Goal: Transaction & Acquisition: Download file/media

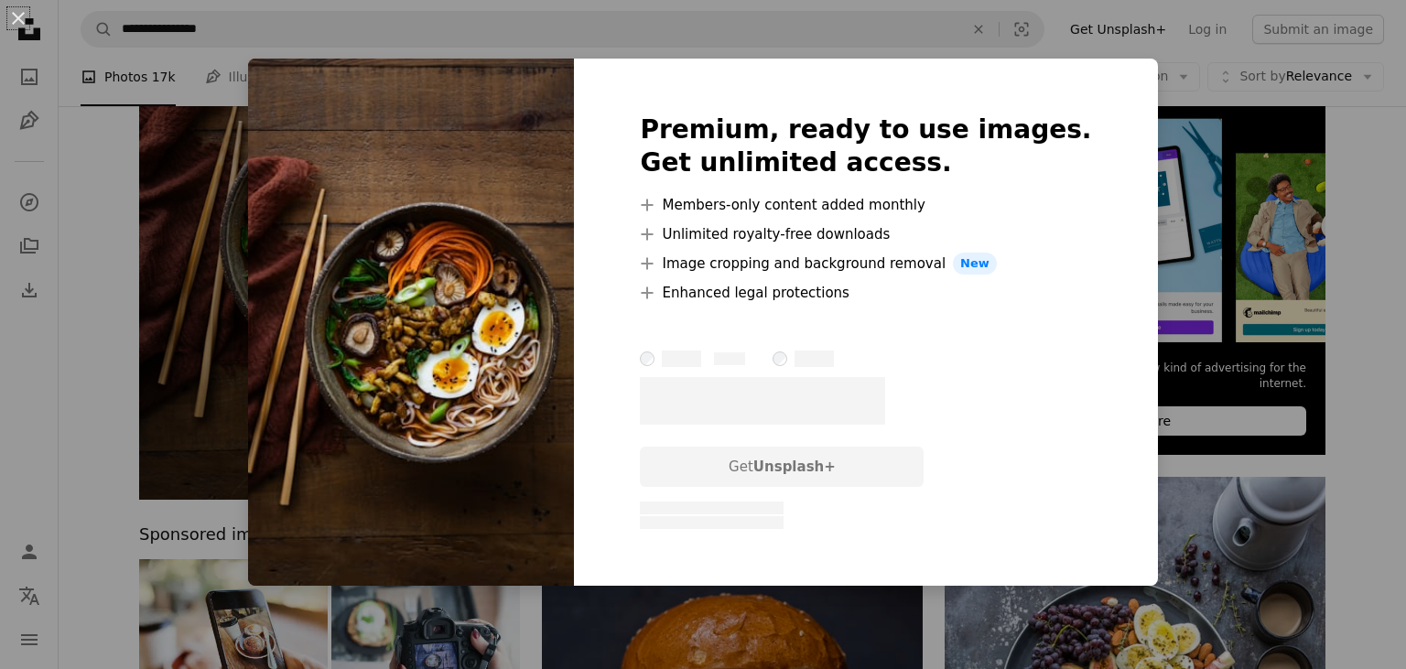
scroll to position [289, 0]
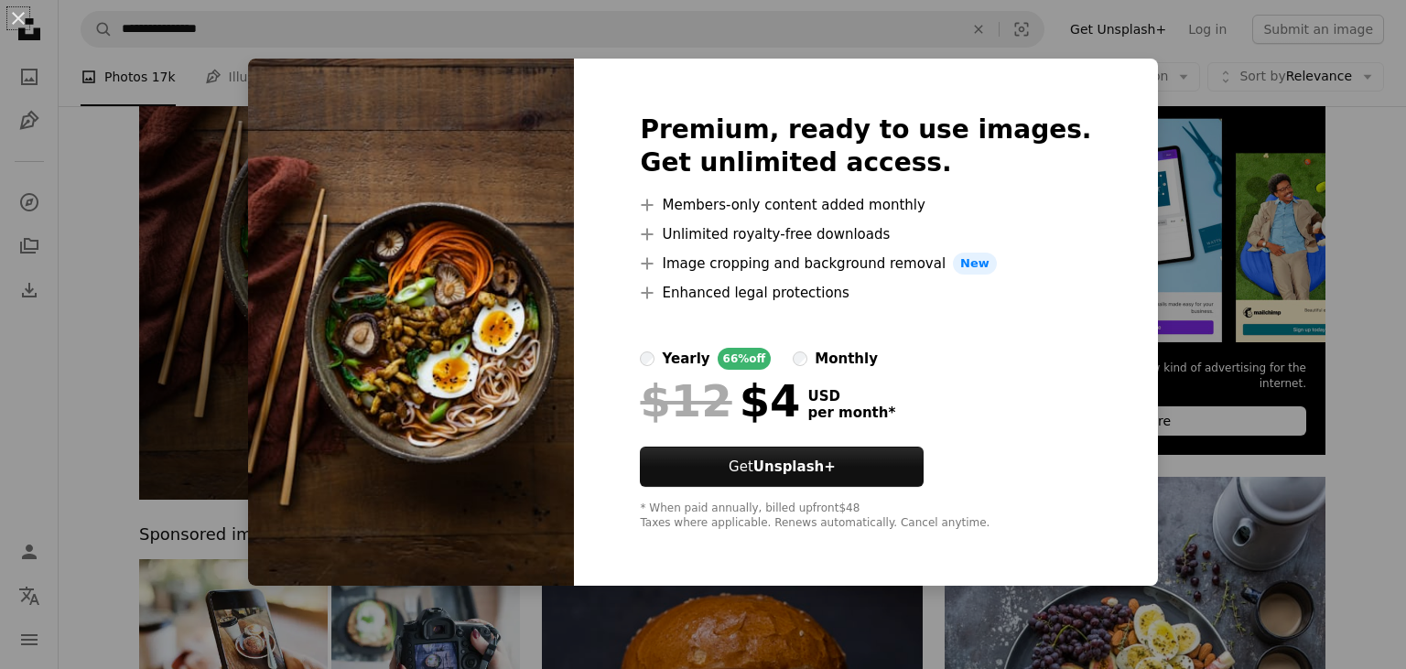
click at [771, 639] on div "An X shape Premium, ready to use images. Get unlimited access. A plus sign Memb…" at bounding box center [703, 334] width 1406 height 669
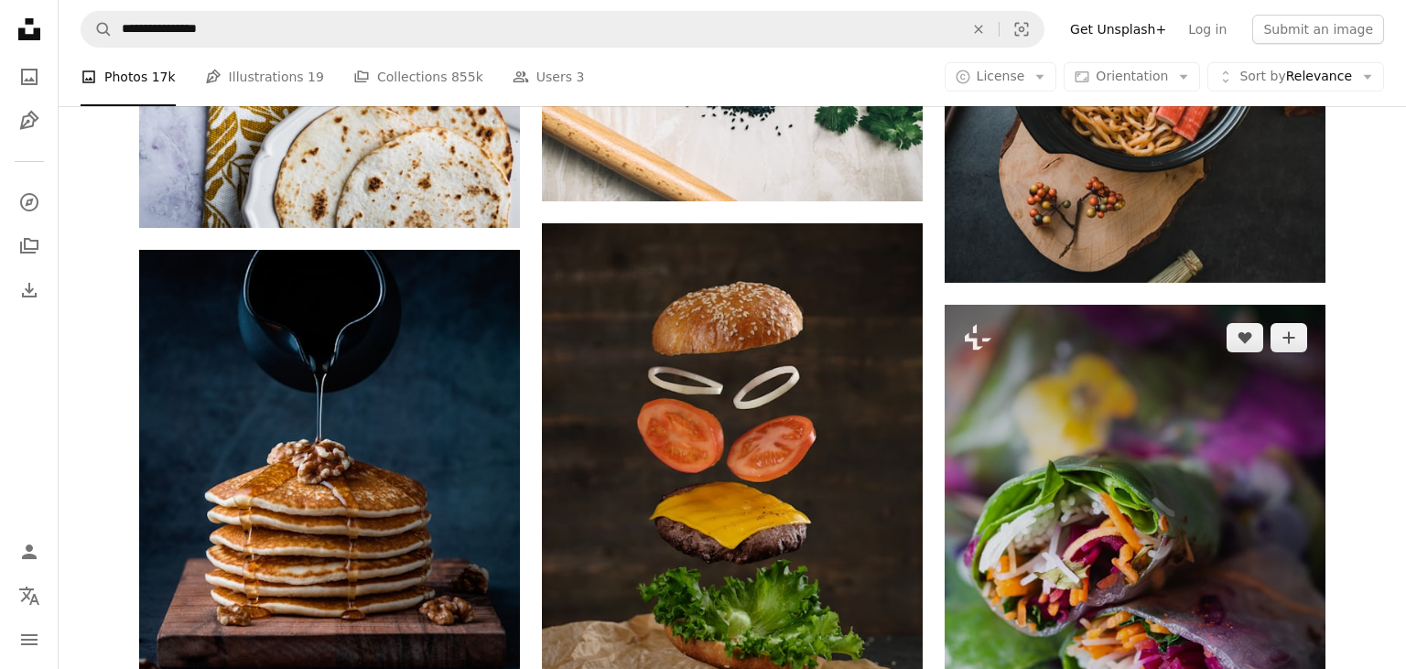
scroll to position [2319, 0]
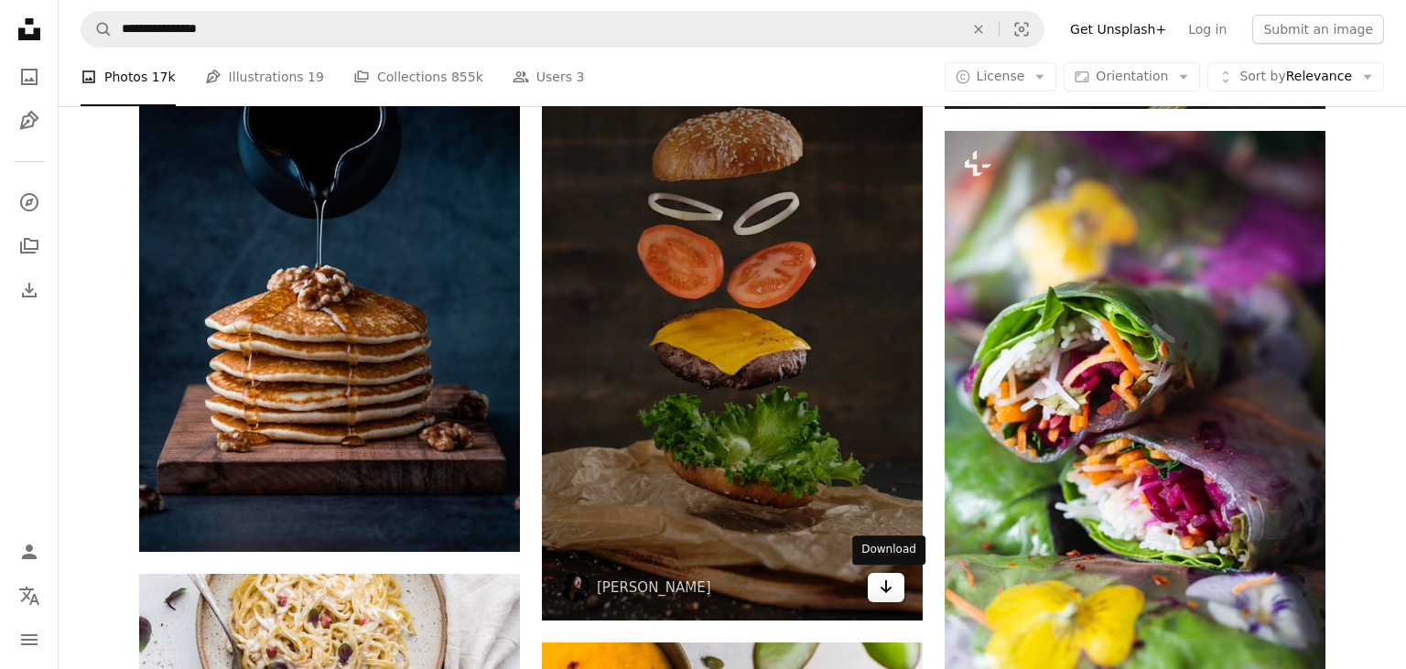
click at [895, 589] on link "Arrow pointing down" at bounding box center [886, 587] width 37 height 29
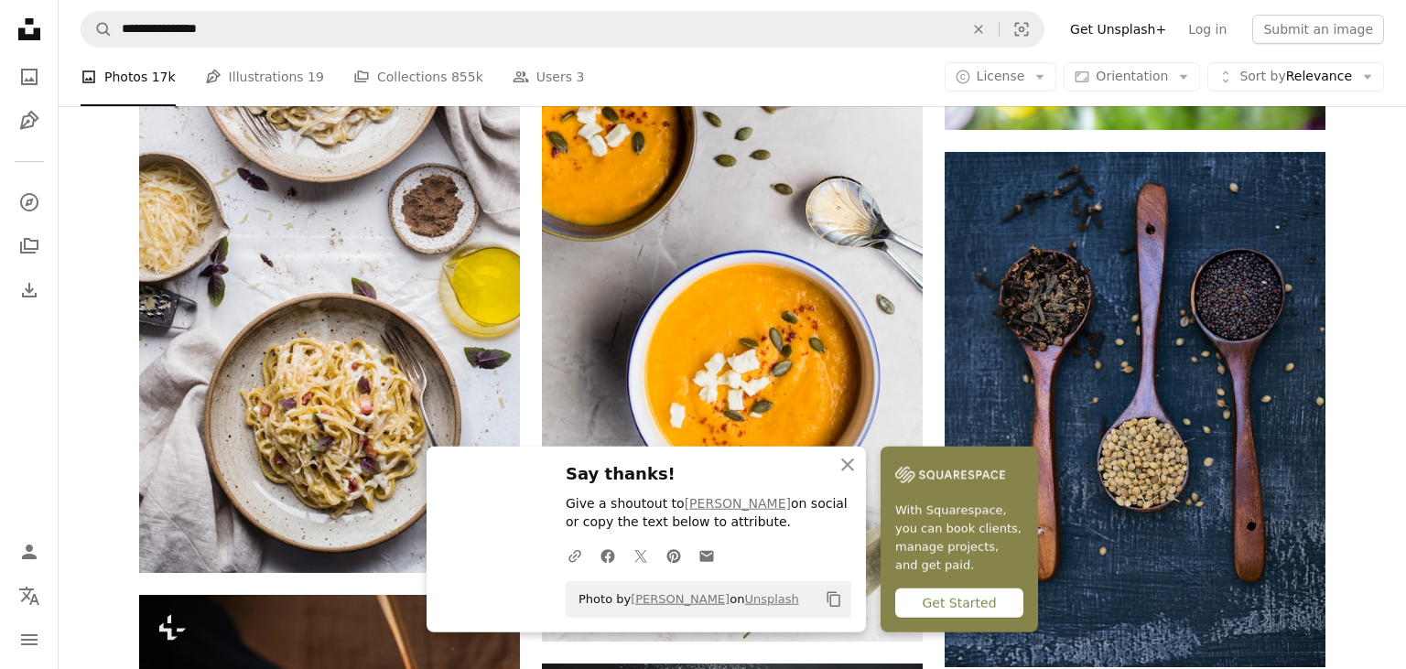
scroll to position [3092, 0]
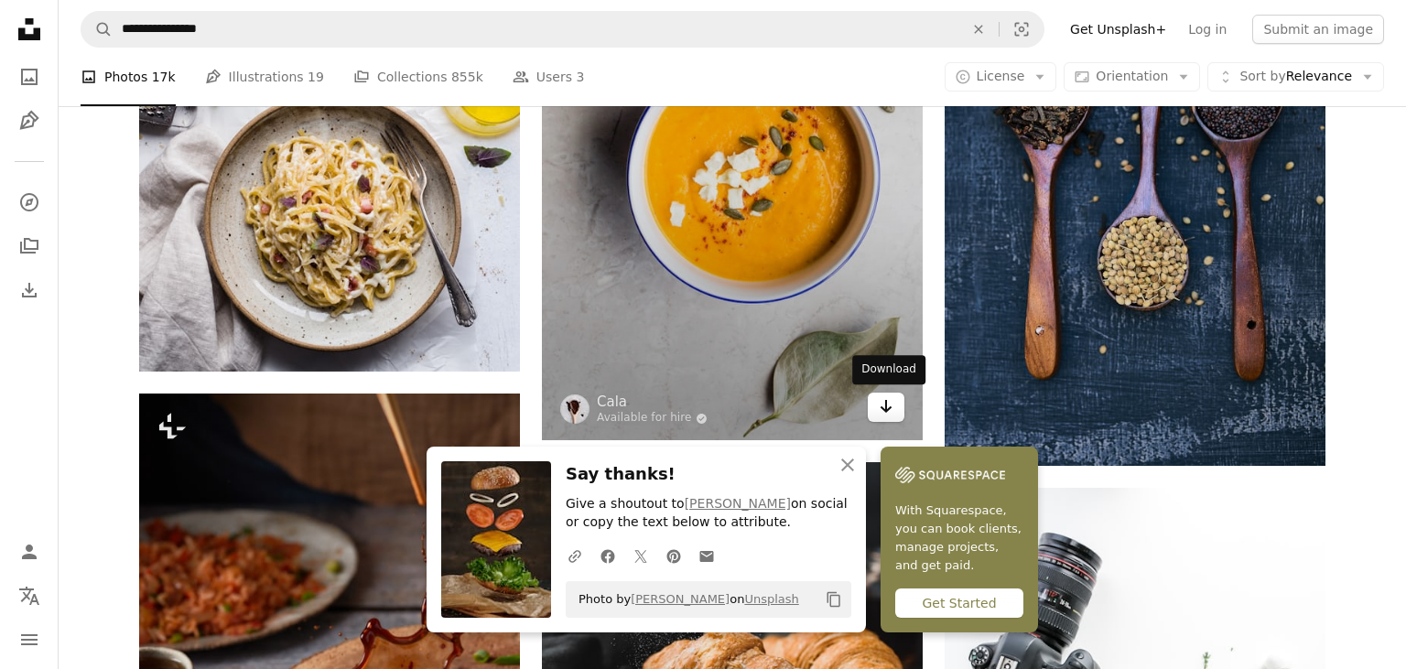
click at [889, 415] on icon "Arrow pointing down" at bounding box center [885, 406] width 15 height 22
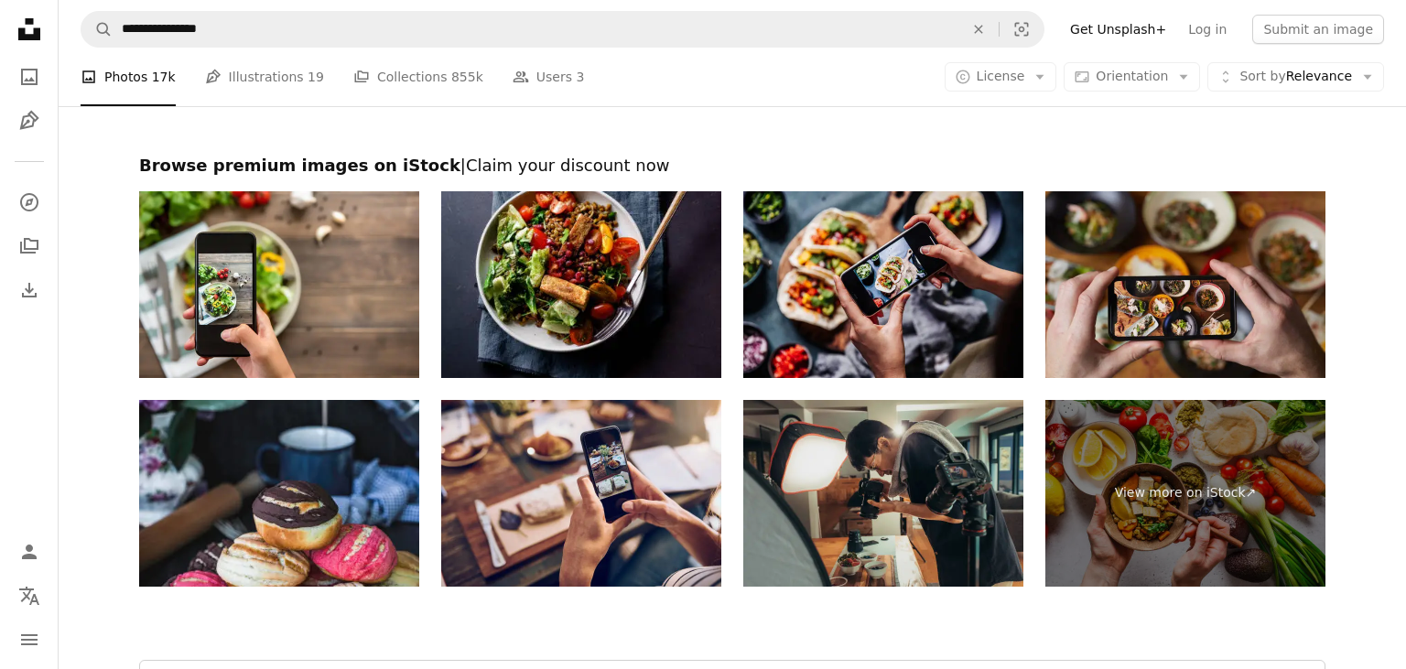
scroll to position [4445, 0]
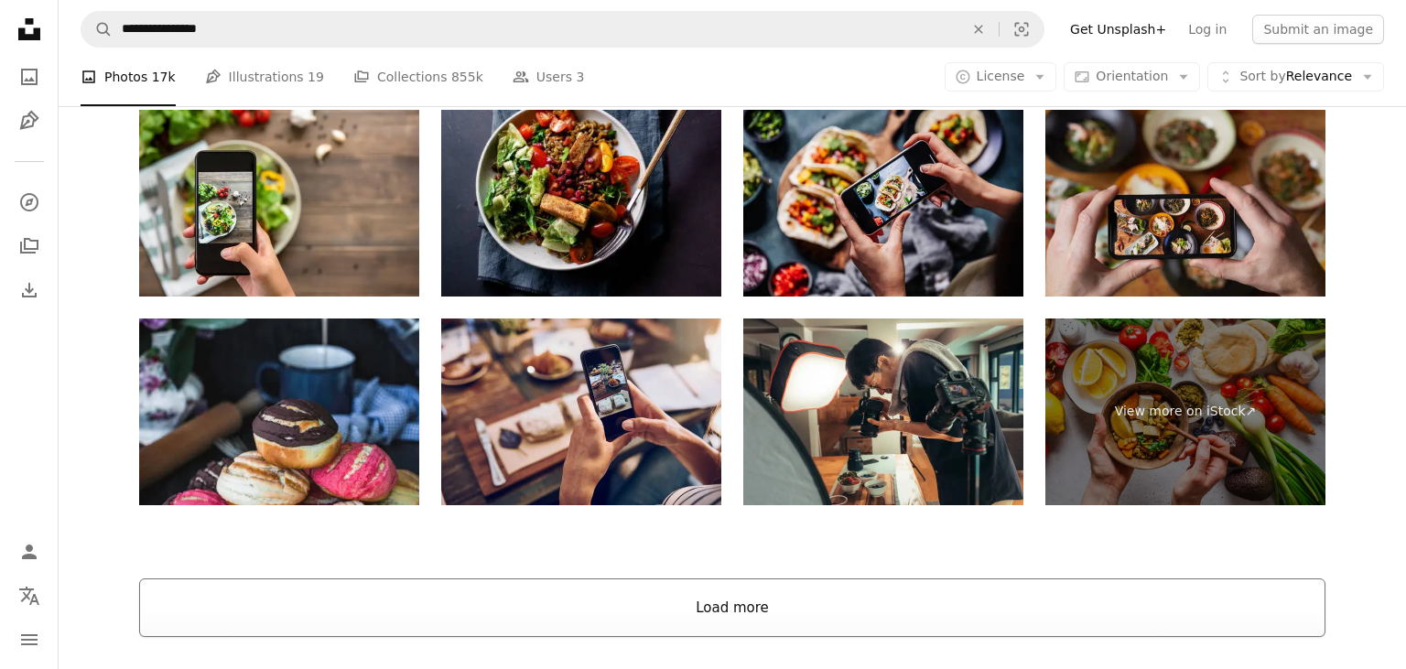
click at [998, 587] on button "Load more" at bounding box center [732, 607] width 1186 height 59
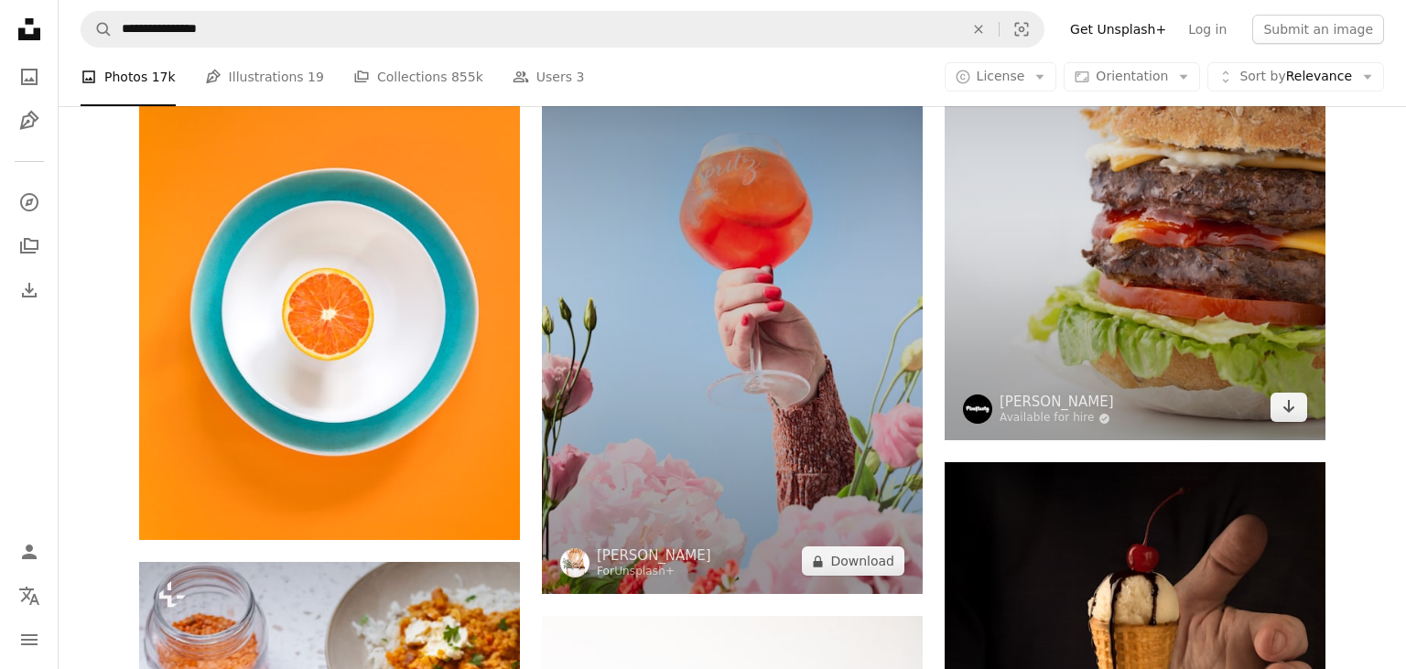
scroll to position [9373, 0]
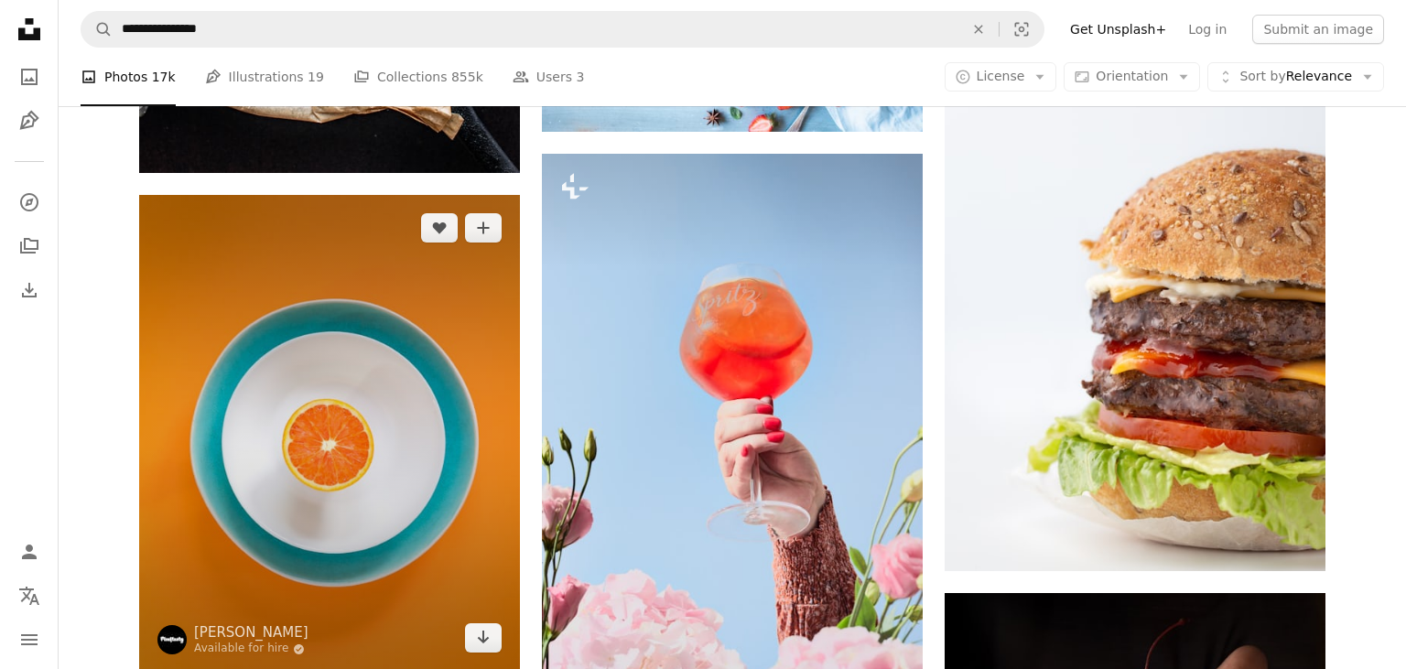
click at [391, 441] on img at bounding box center [329, 433] width 381 height 476
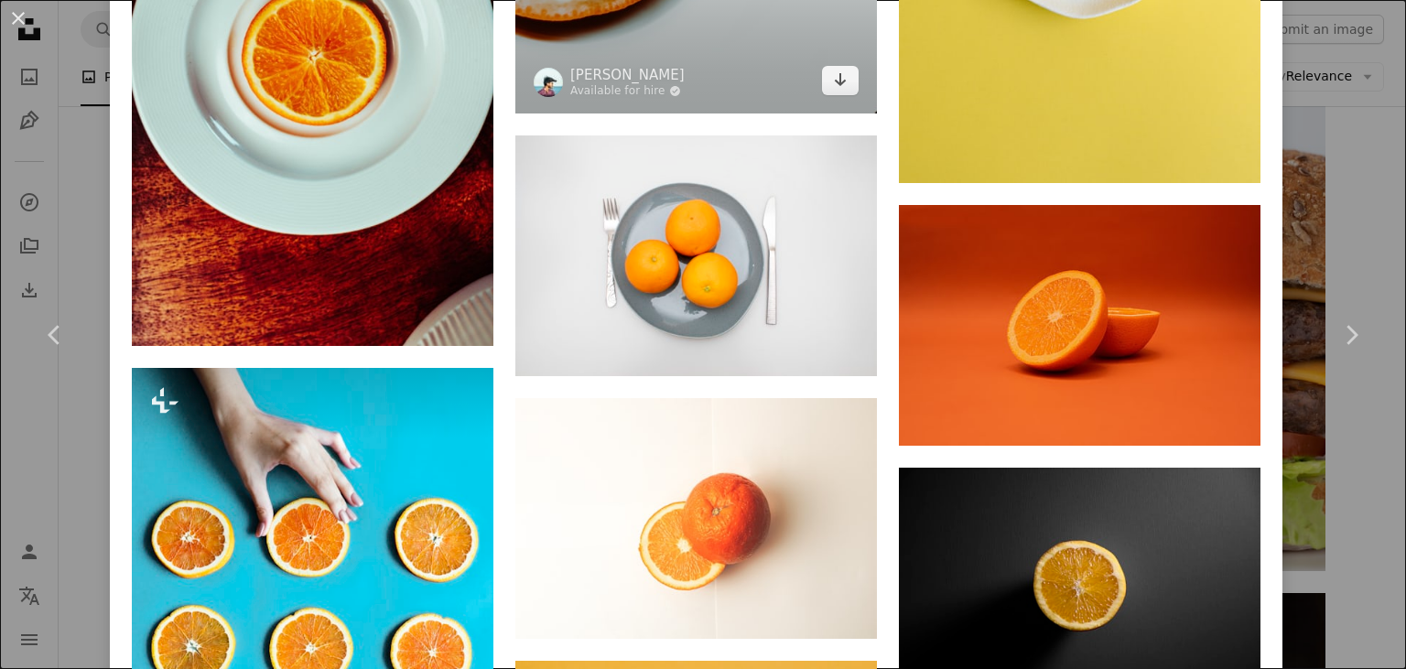
scroll to position [2086, 0]
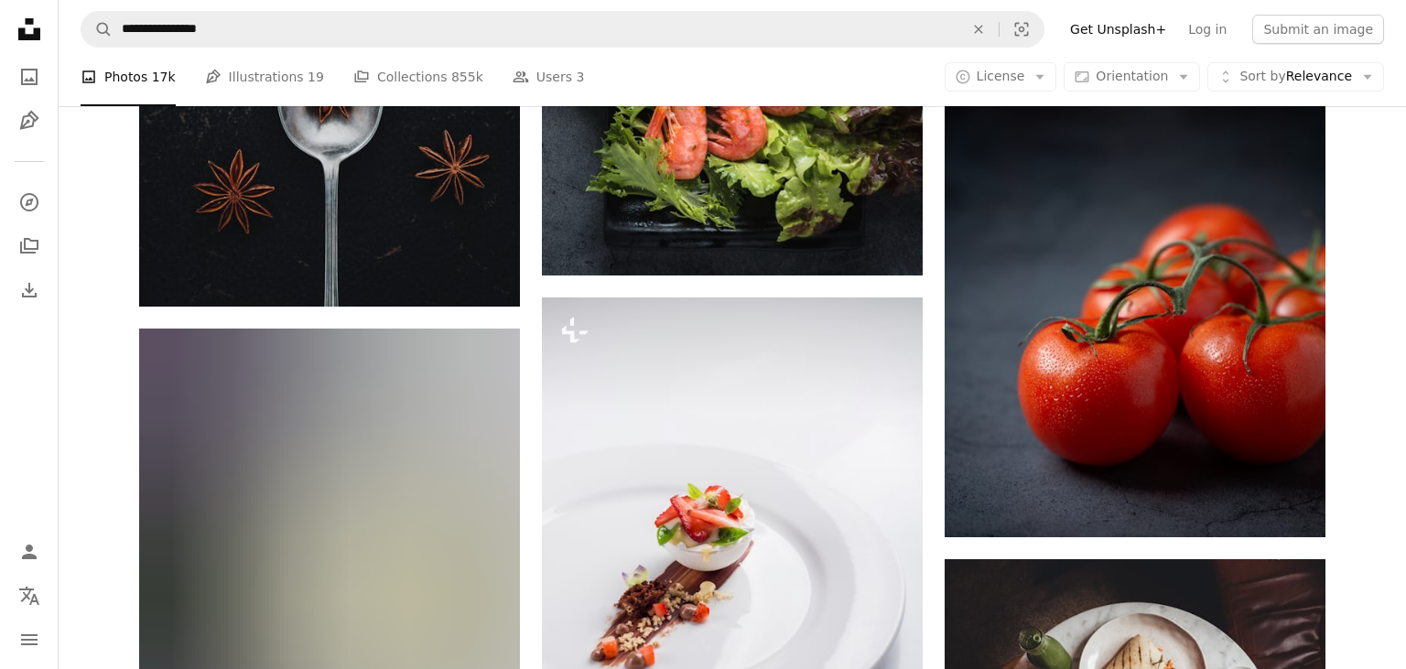
scroll to position [15848, 0]
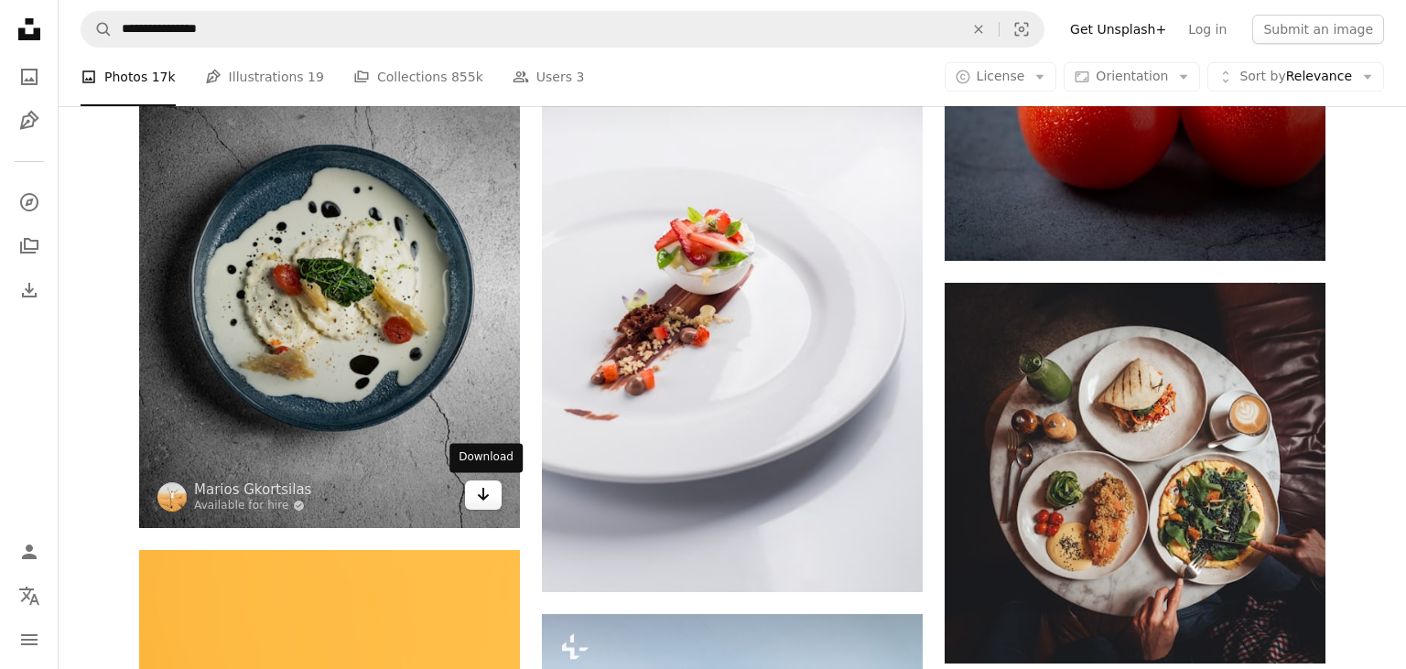
click at [480, 495] on icon "Download" at bounding box center [484, 494] width 12 height 13
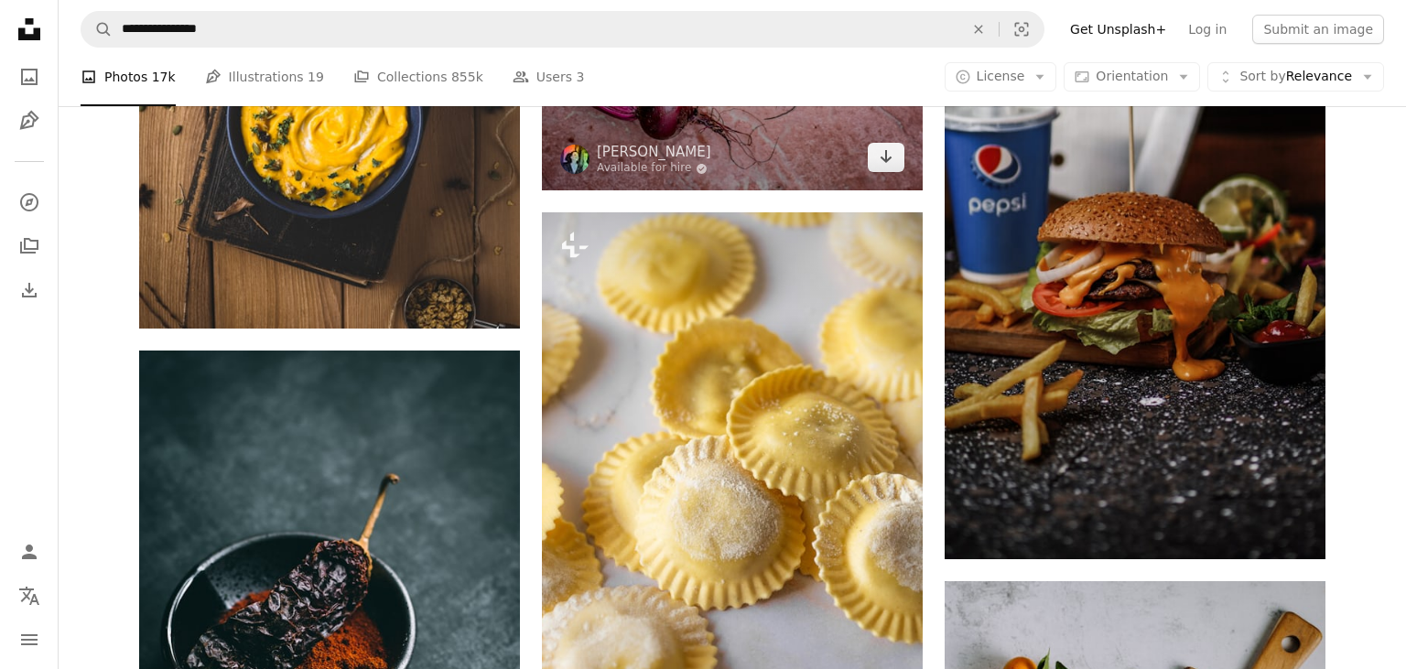
scroll to position [23288, 0]
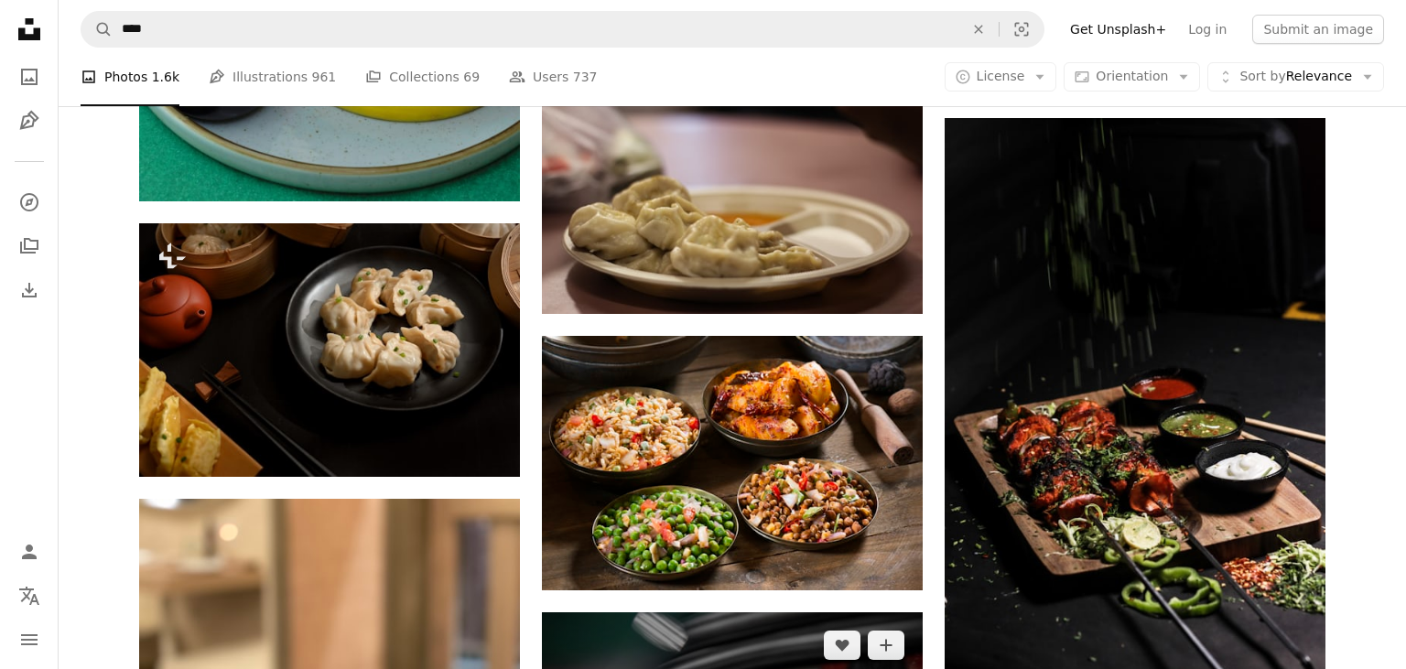
scroll to position [3089, 0]
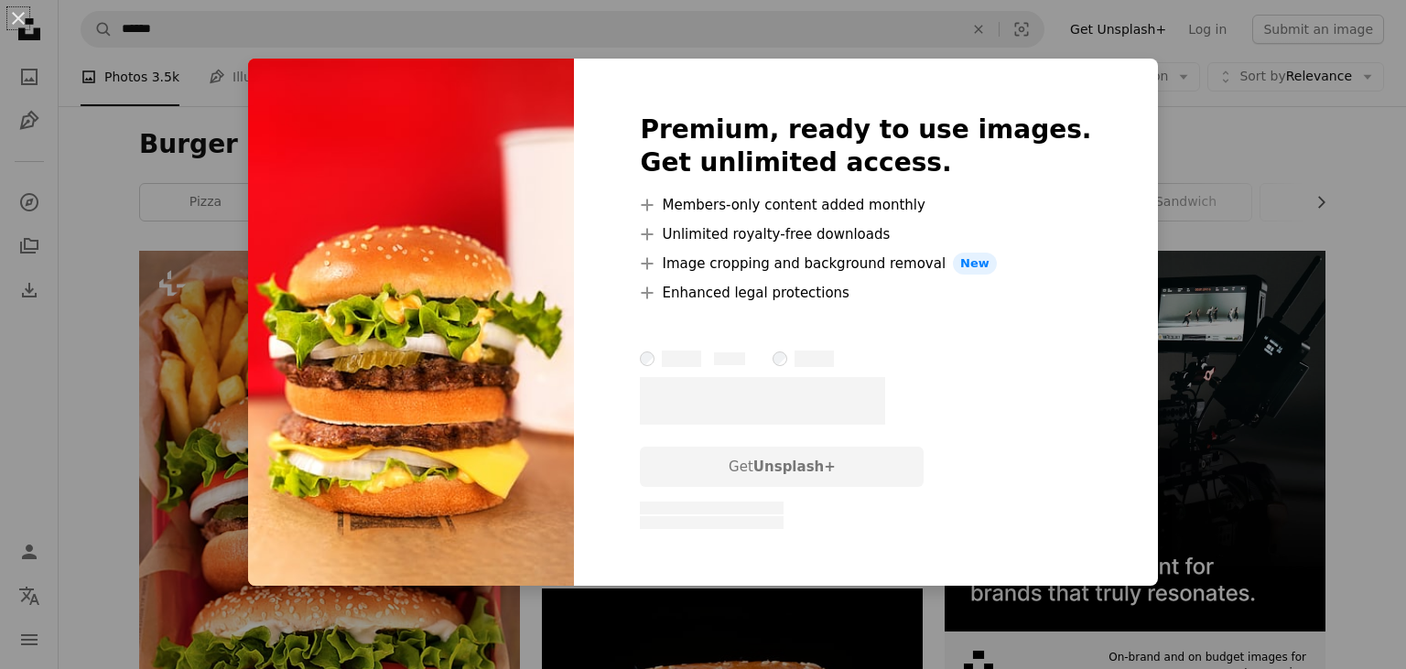
scroll to position [966, 0]
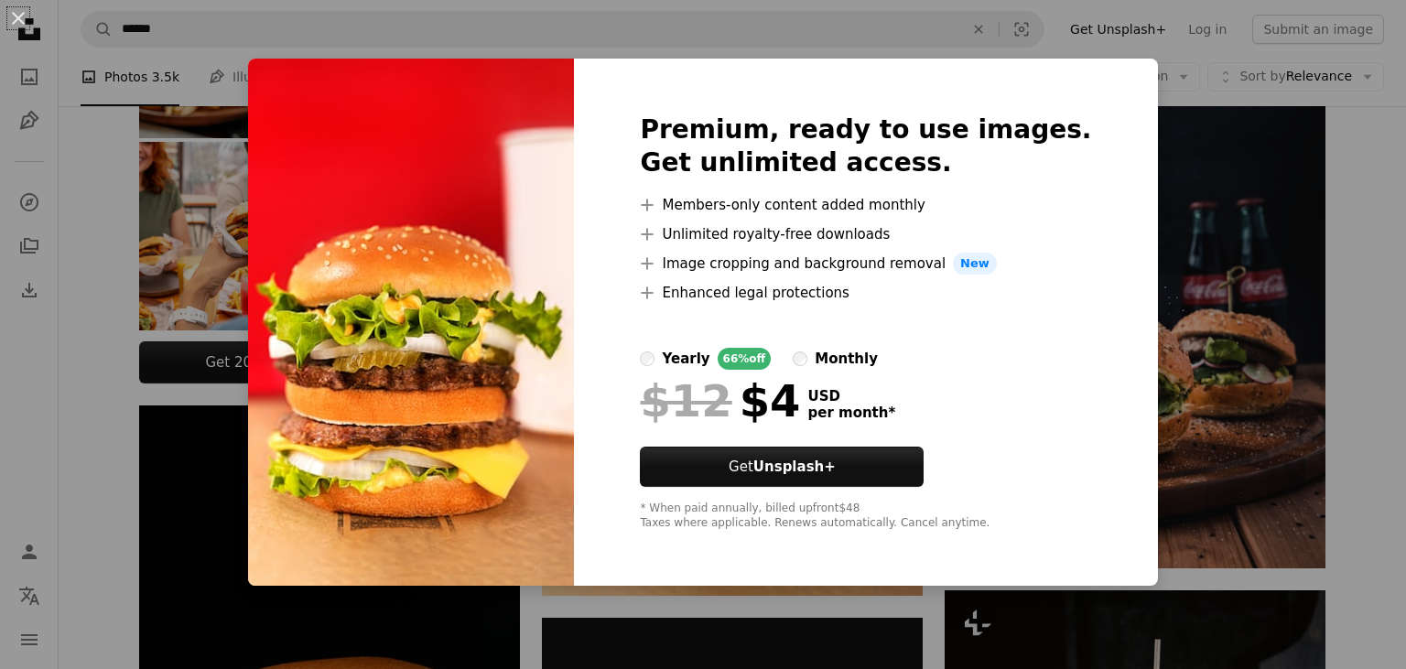
click at [1185, 463] on div "An X shape Premium, ready to use images. Get unlimited access. A plus sign Memb…" at bounding box center [703, 334] width 1406 height 669
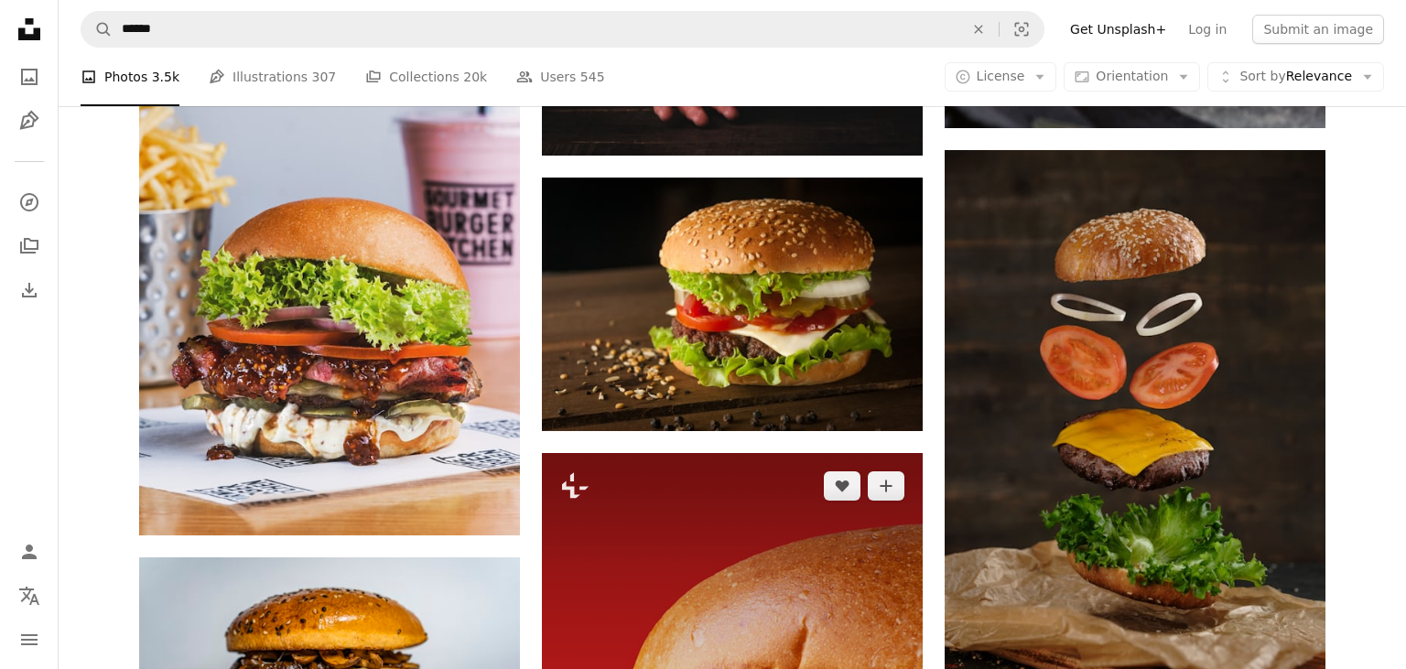
scroll to position [2029, 0]
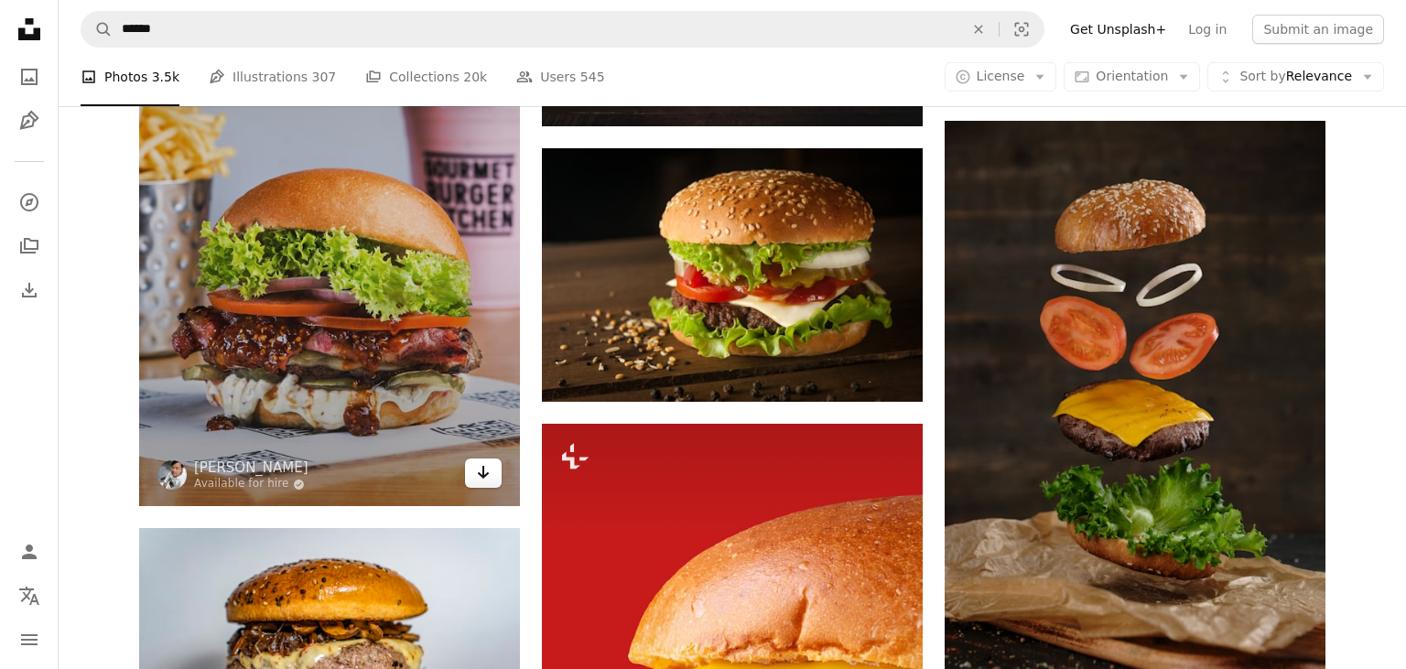
click at [489, 474] on icon "Arrow pointing down" at bounding box center [483, 472] width 15 height 22
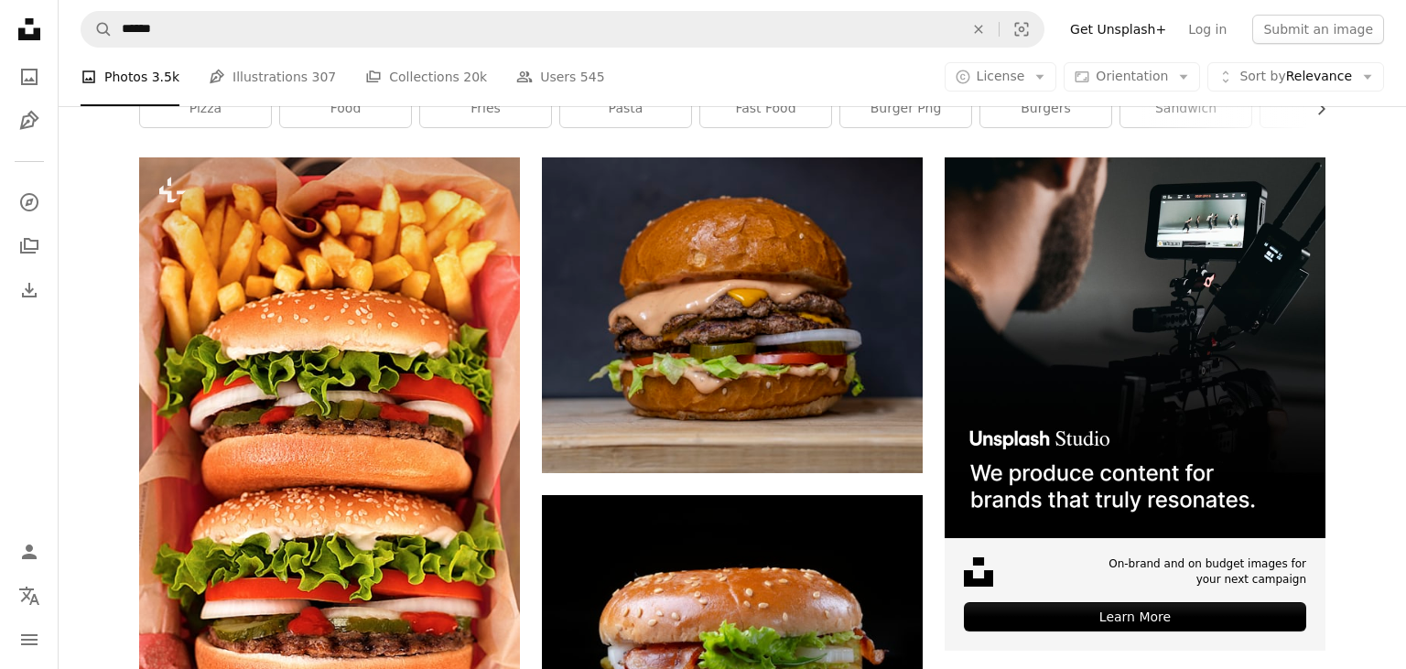
scroll to position [0, 0]
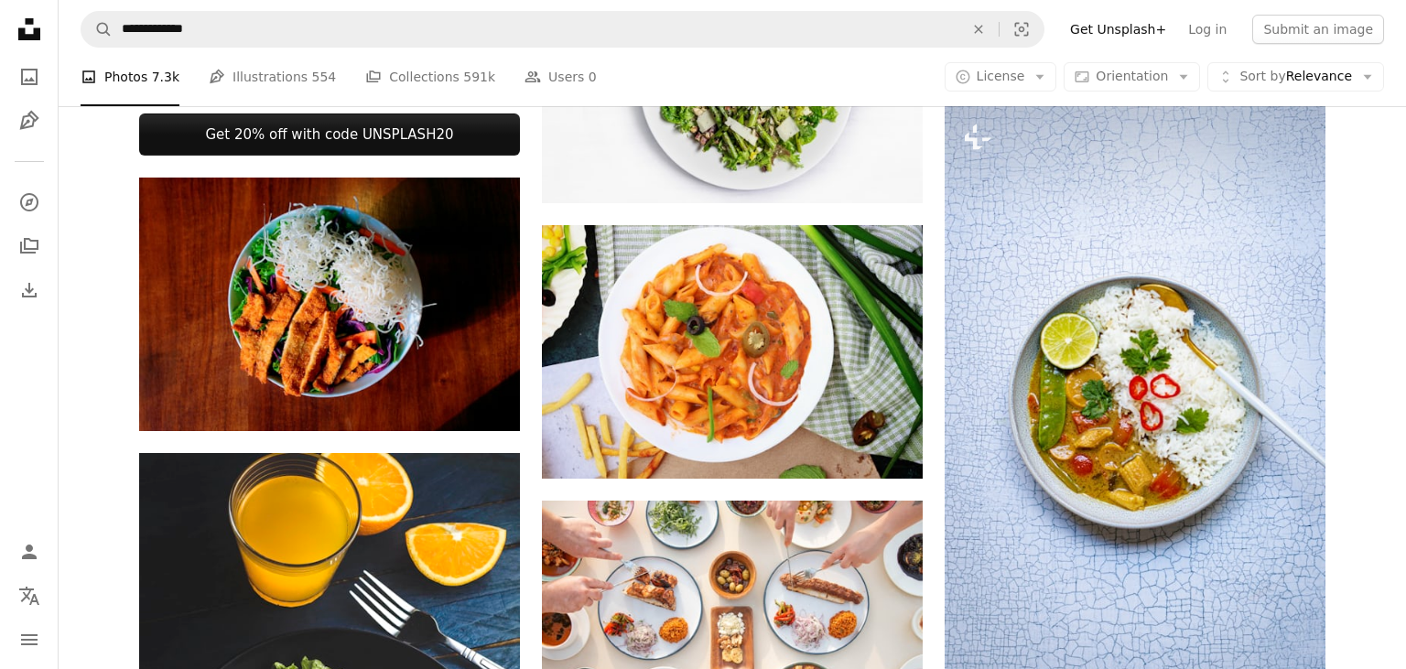
scroll to position [1159, 0]
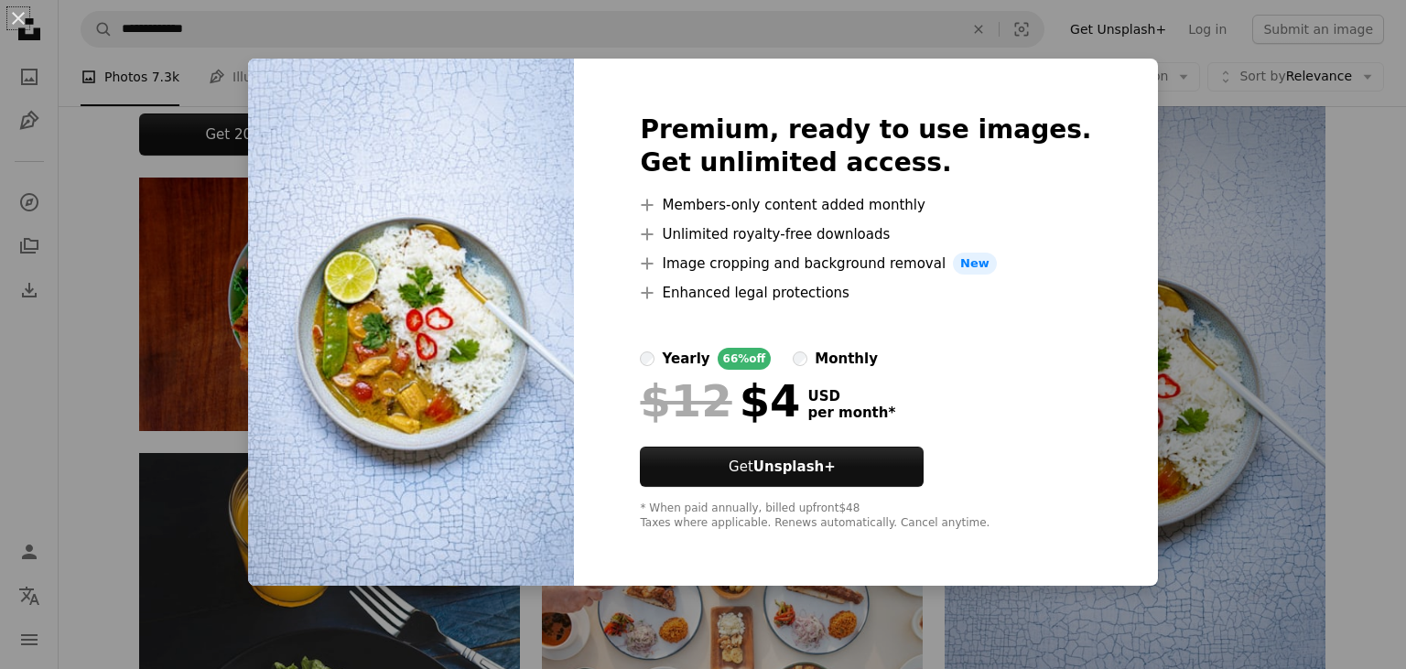
click at [1249, 371] on div "An X shape Premium, ready to use images. Get unlimited access. A plus sign Memb…" at bounding box center [703, 334] width 1406 height 669
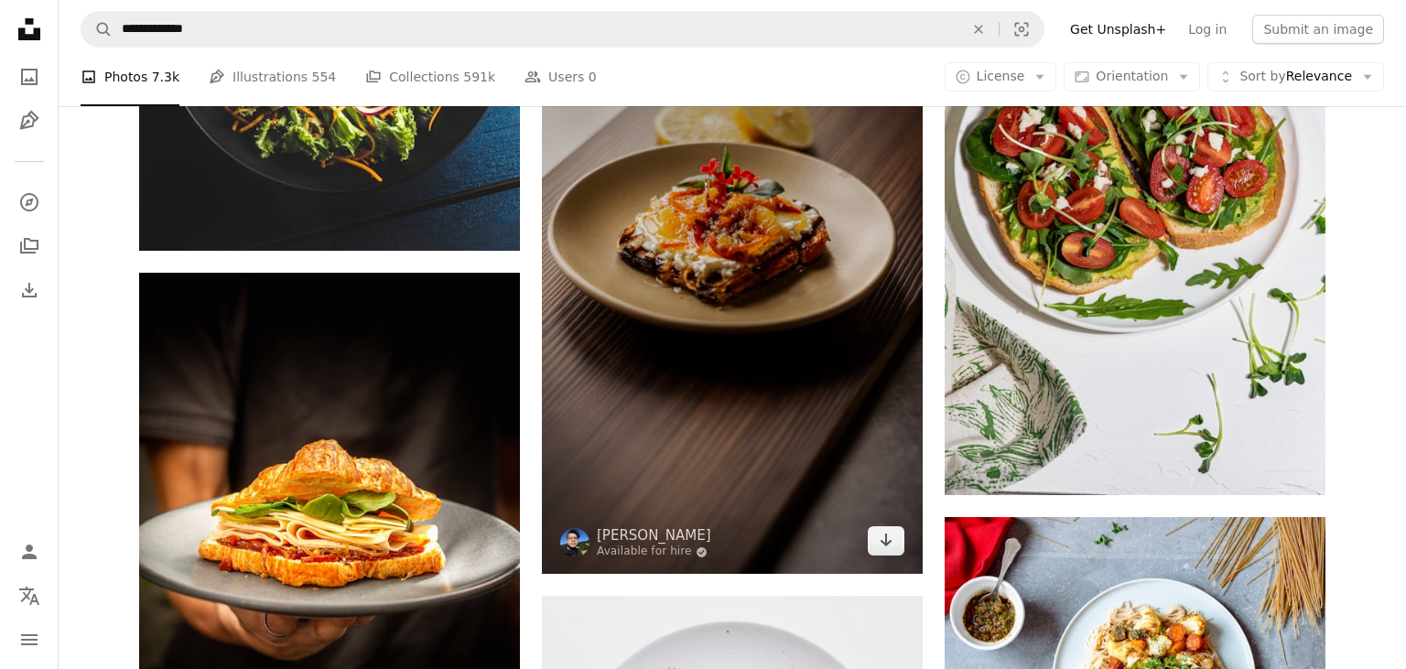
scroll to position [2029, 0]
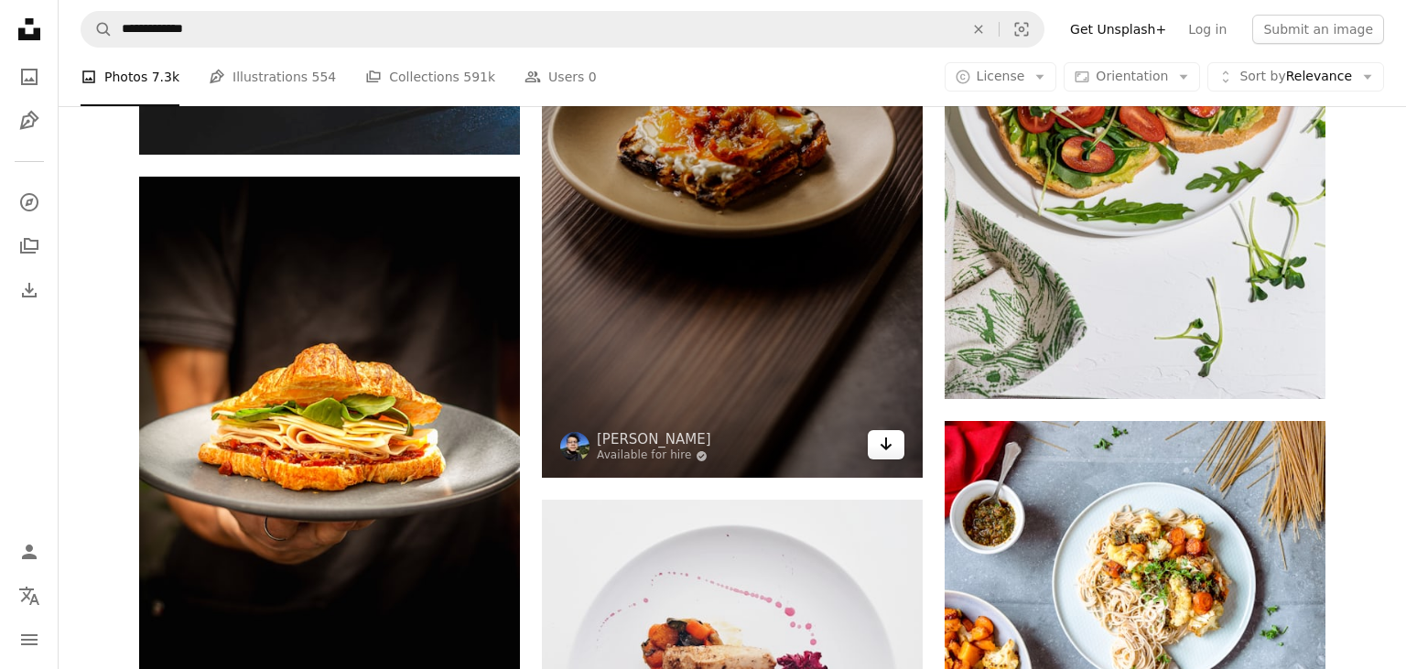
click at [876, 452] on link "Arrow pointing down" at bounding box center [886, 444] width 37 height 29
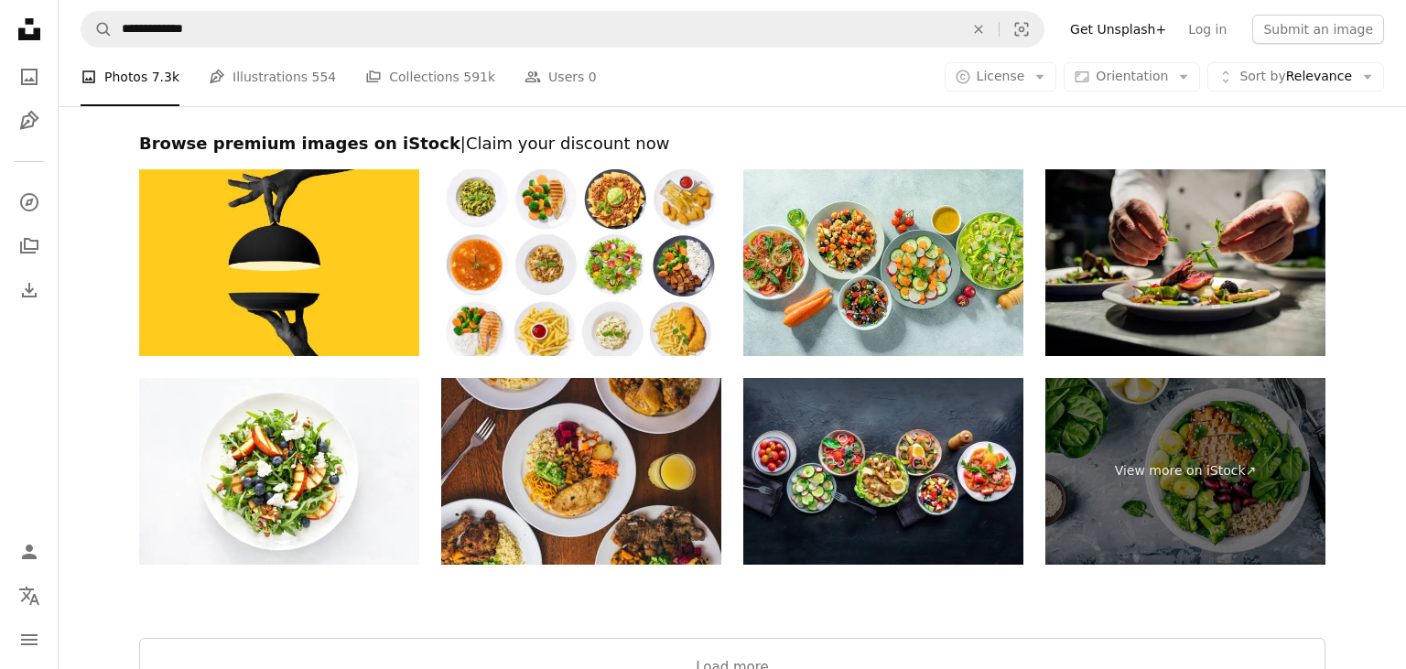
scroll to position [3671, 0]
